Goal: Register for event/course

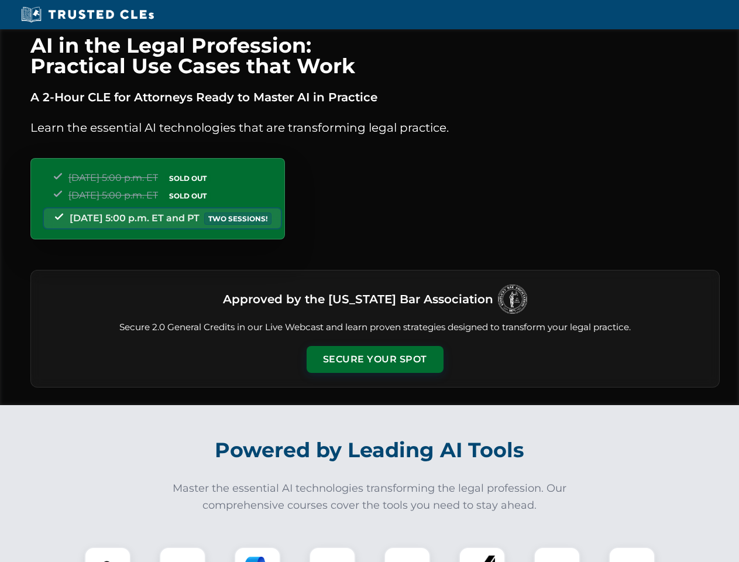
click at [375, 359] on button "Secure Your Spot" at bounding box center [375, 359] width 137 height 27
click at [108, 554] on img at bounding box center [108, 570] width 34 height 34
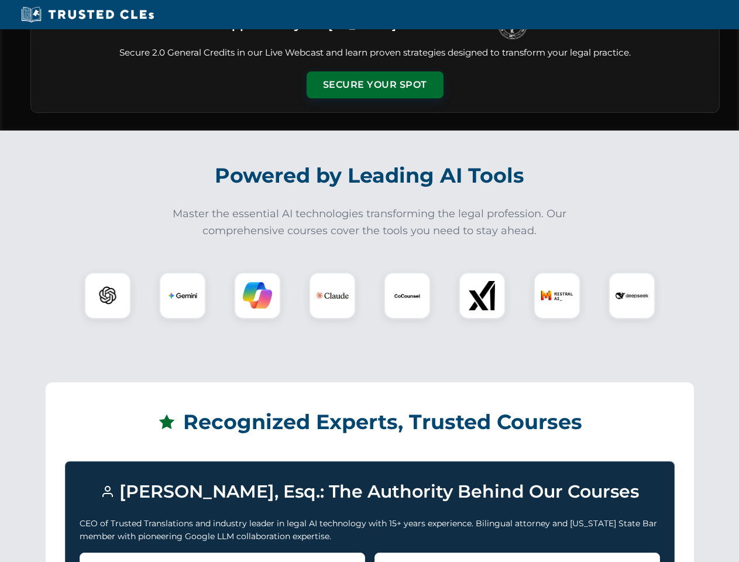
scroll to position [1015, 0]
